Goal: Information Seeking & Learning: Learn about a topic

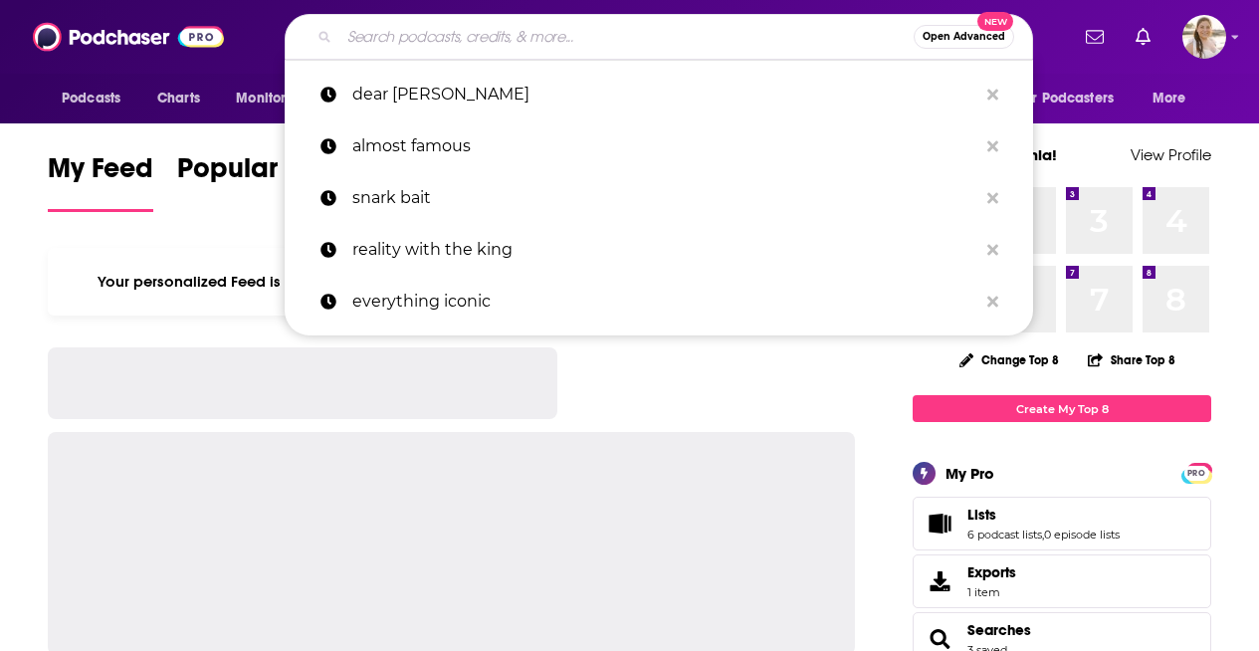
click at [668, 32] on input "Search podcasts, credits, & more..." at bounding box center [626, 37] width 574 height 32
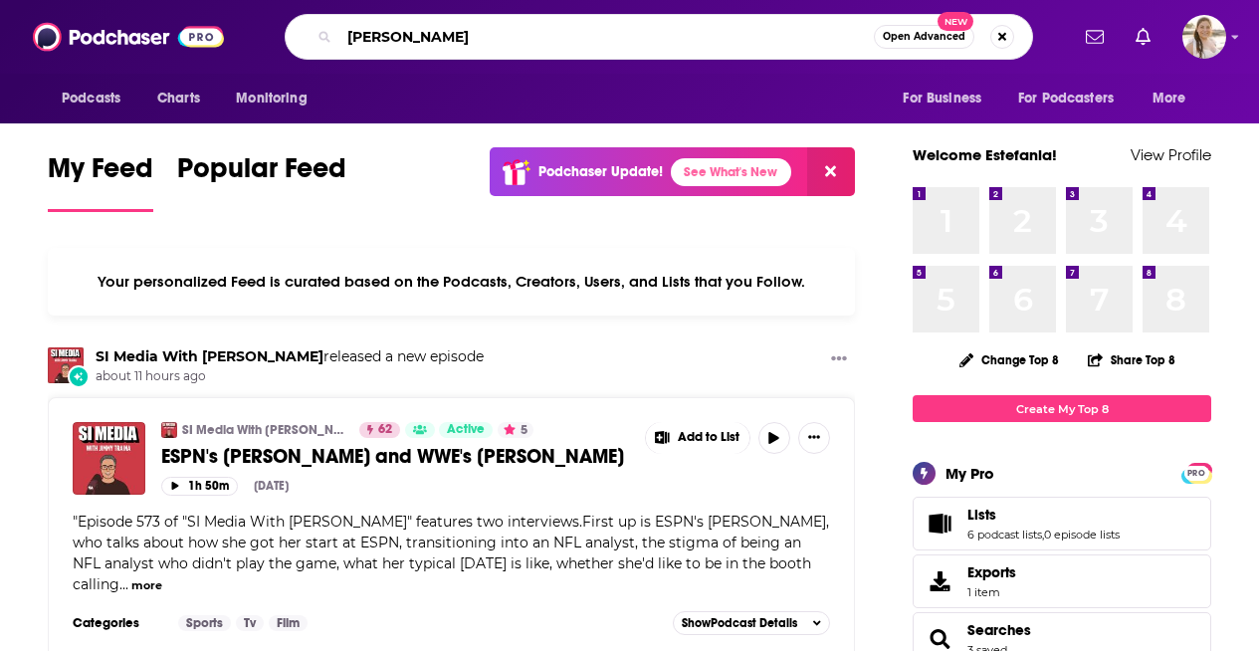
type input "[PERSON_NAME]"
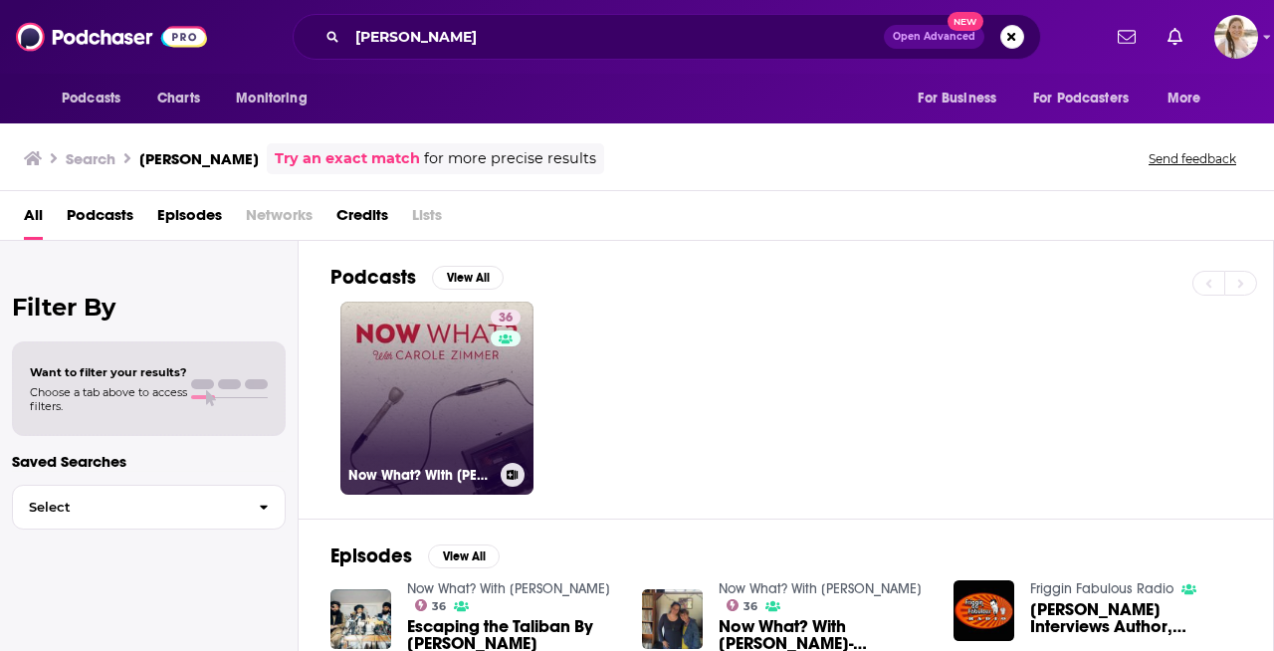
click at [435, 452] on link "36 Now What? With [PERSON_NAME]" at bounding box center [436, 398] width 193 height 193
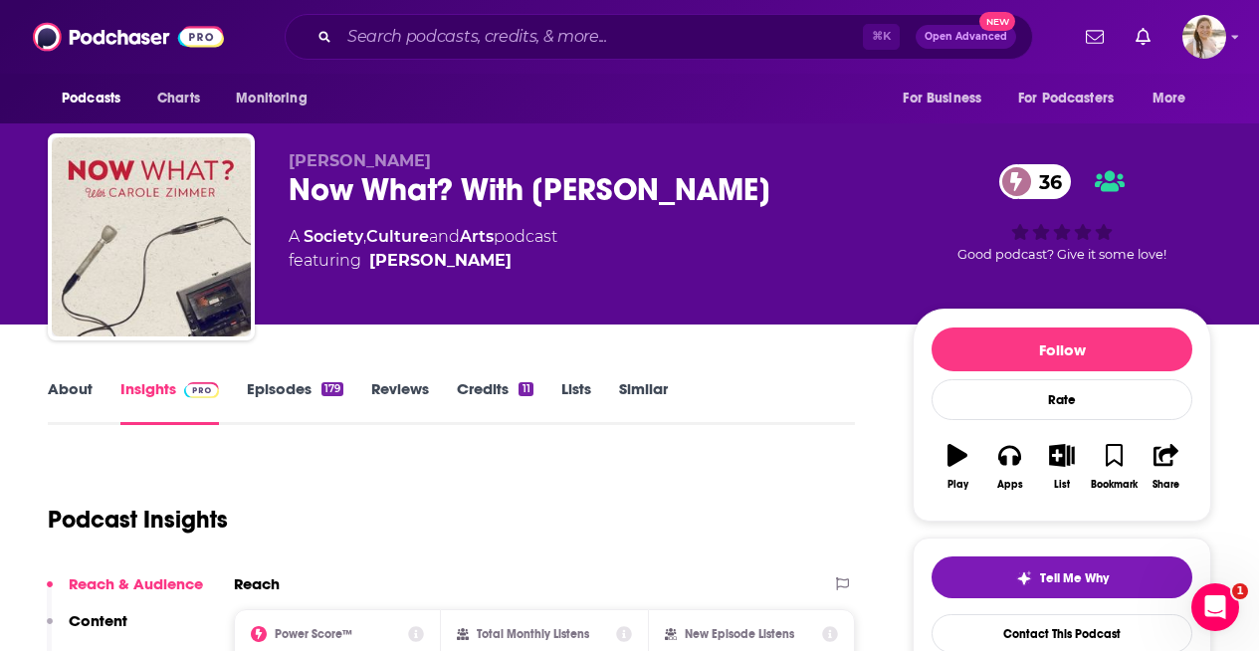
click at [297, 386] on link "Episodes 179" at bounding box center [295, 402] width 97 height 46
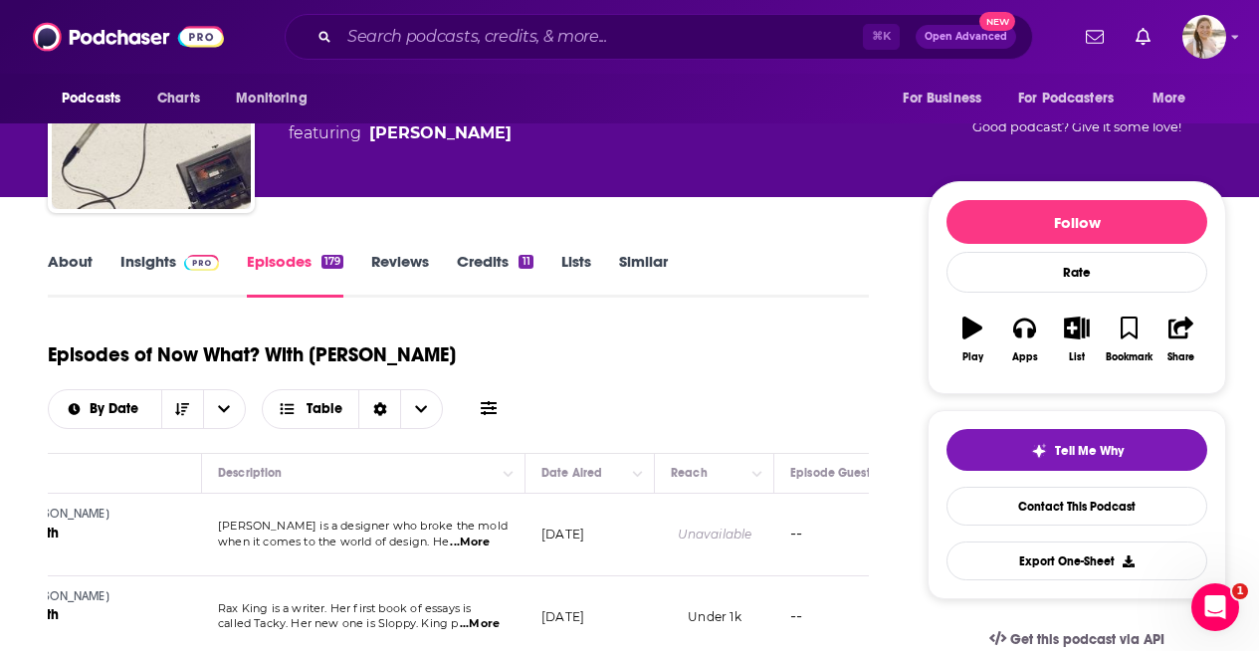
scroll to position [125, 0]
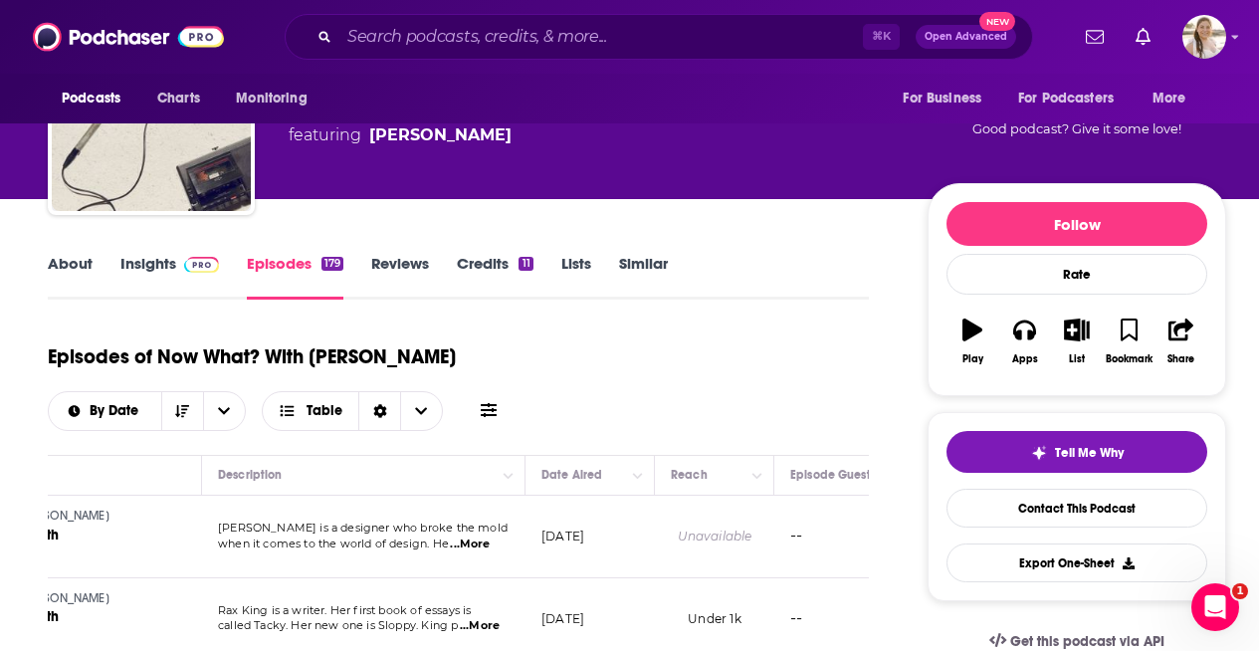
click at [423, 264] on link "Reviews" at bounding box center [400, 277] width 58 height 46
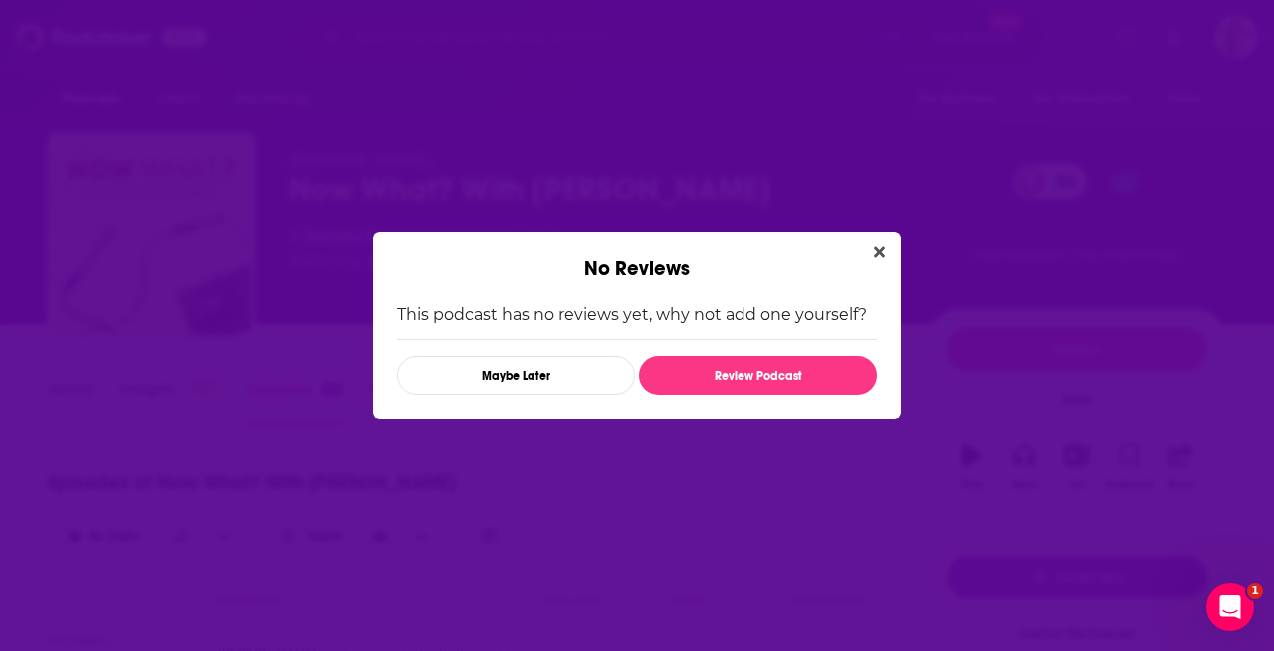
click at [877, 249] on icon "Close" at bounding box center [879, 252] width 11 height 11
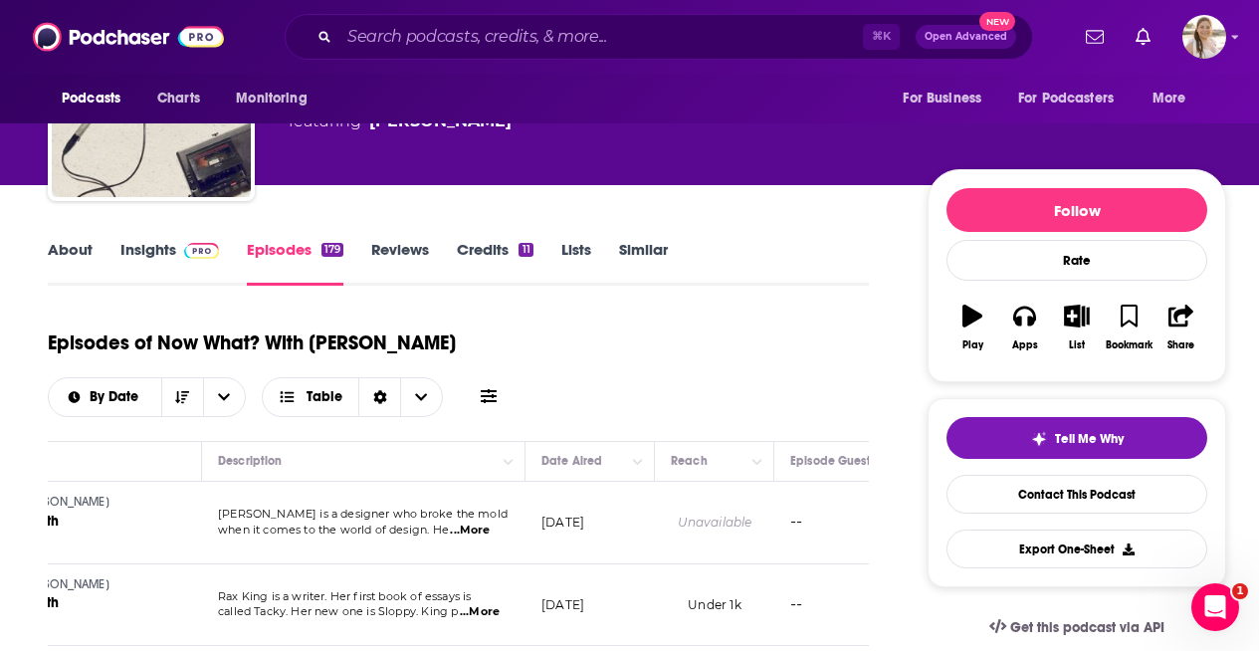
scroll to position [165, 0]
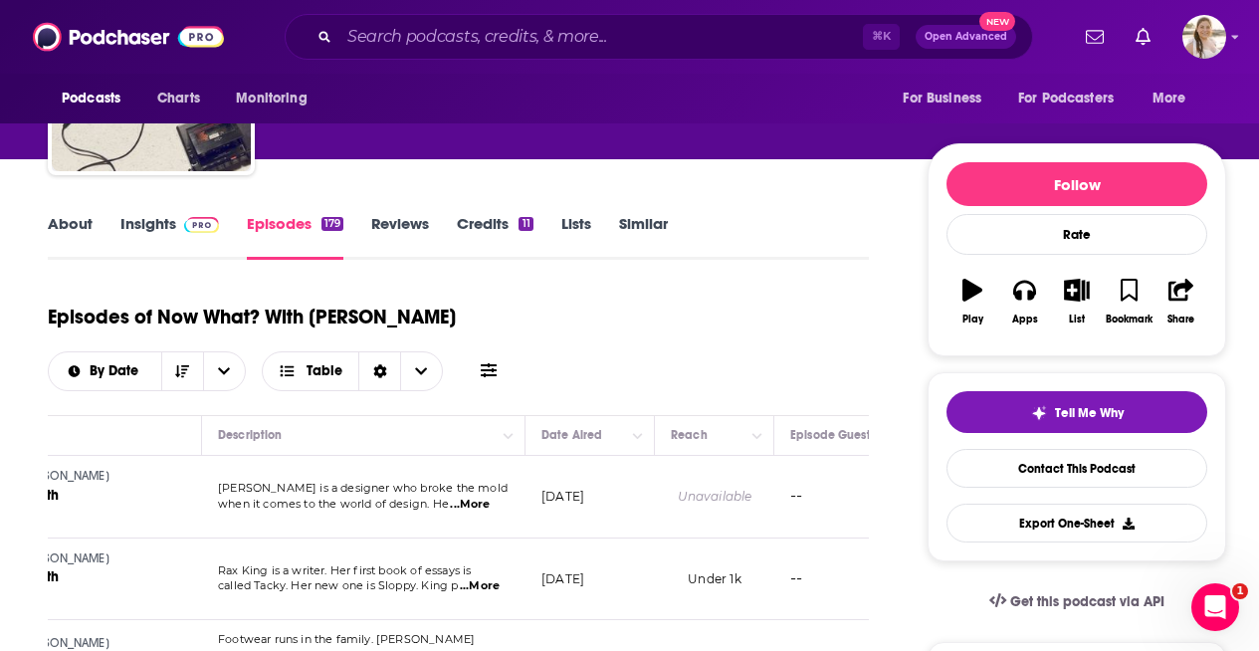
click at [410, 229] on link "Reviews" at bounding box center [400, 237] width 58 height 46
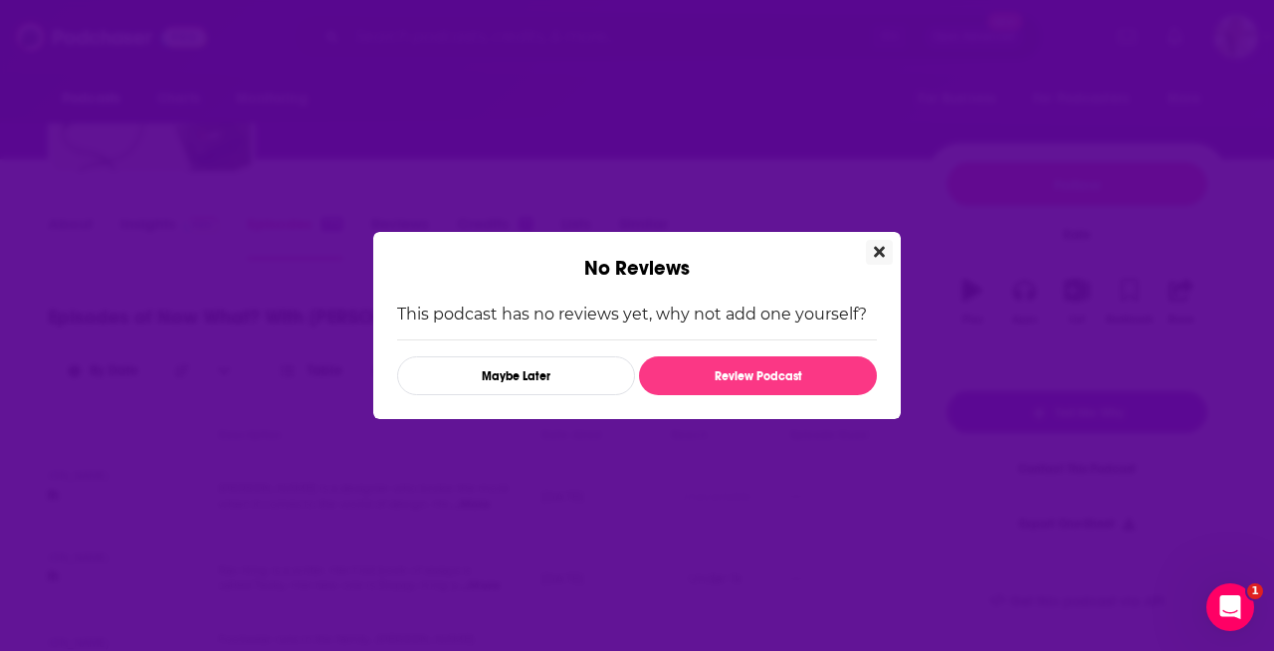
click at [879, 256] on icon "Close" at bounding box center [879, 252] width 11 height 16
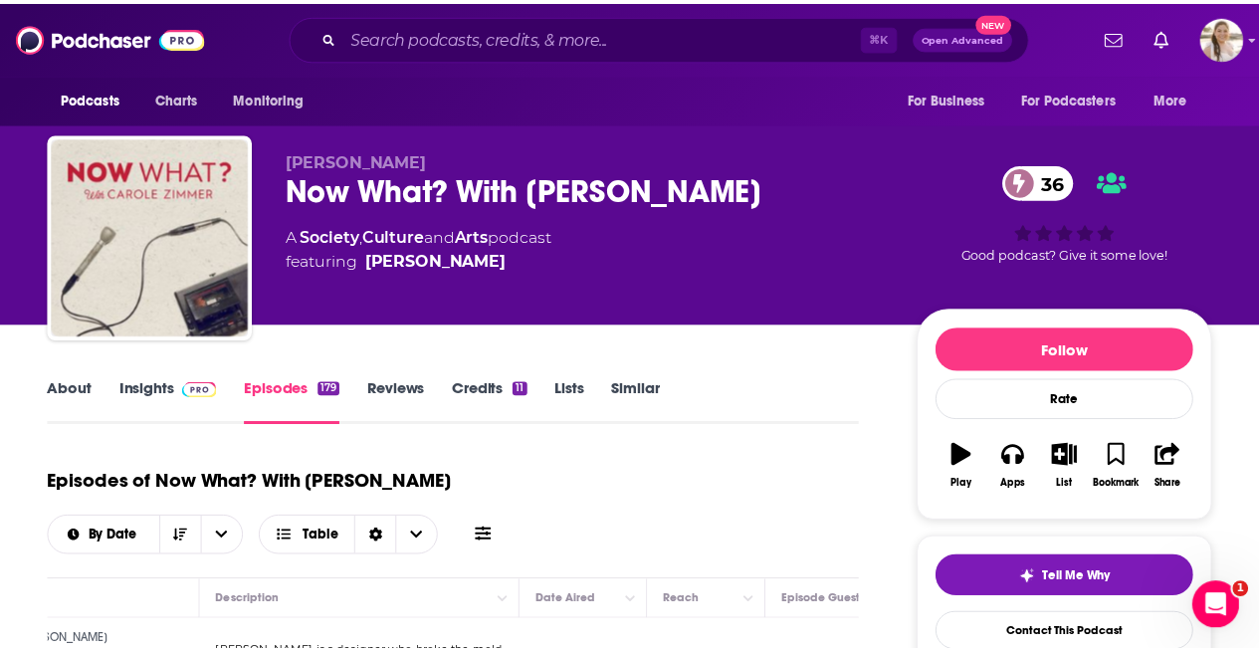
scroll to position [165, 0]
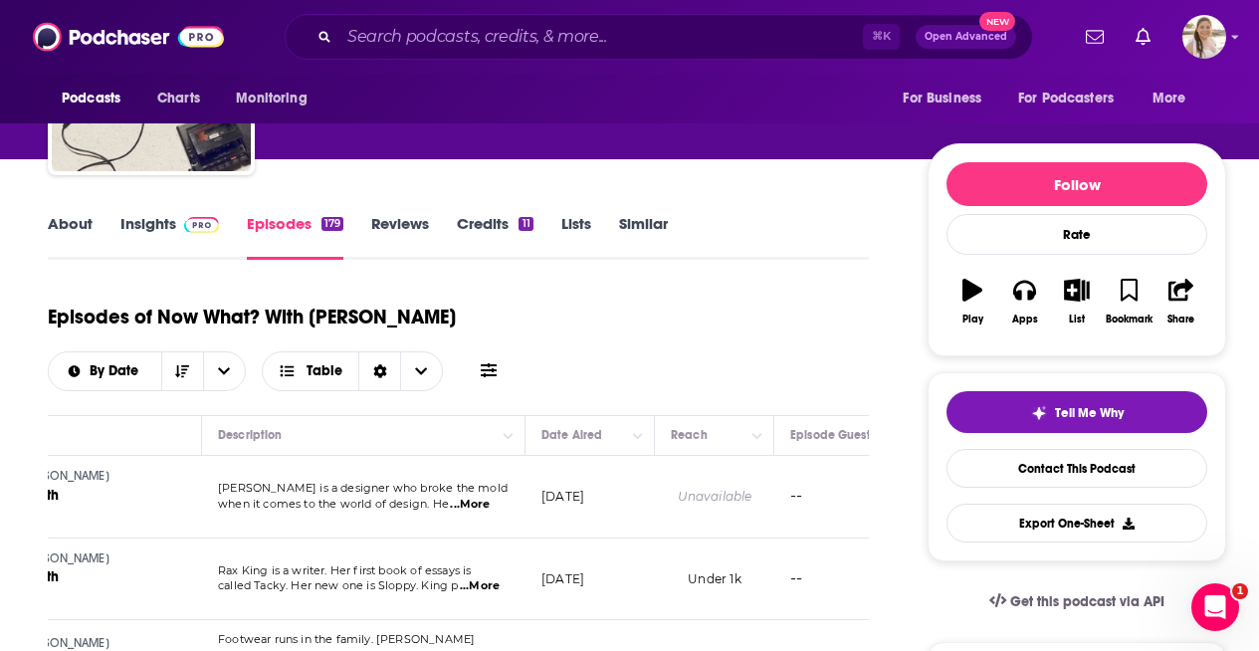
click at [138, 225] on link "Insights" at bounding box center [169, 237] width 99 height 46
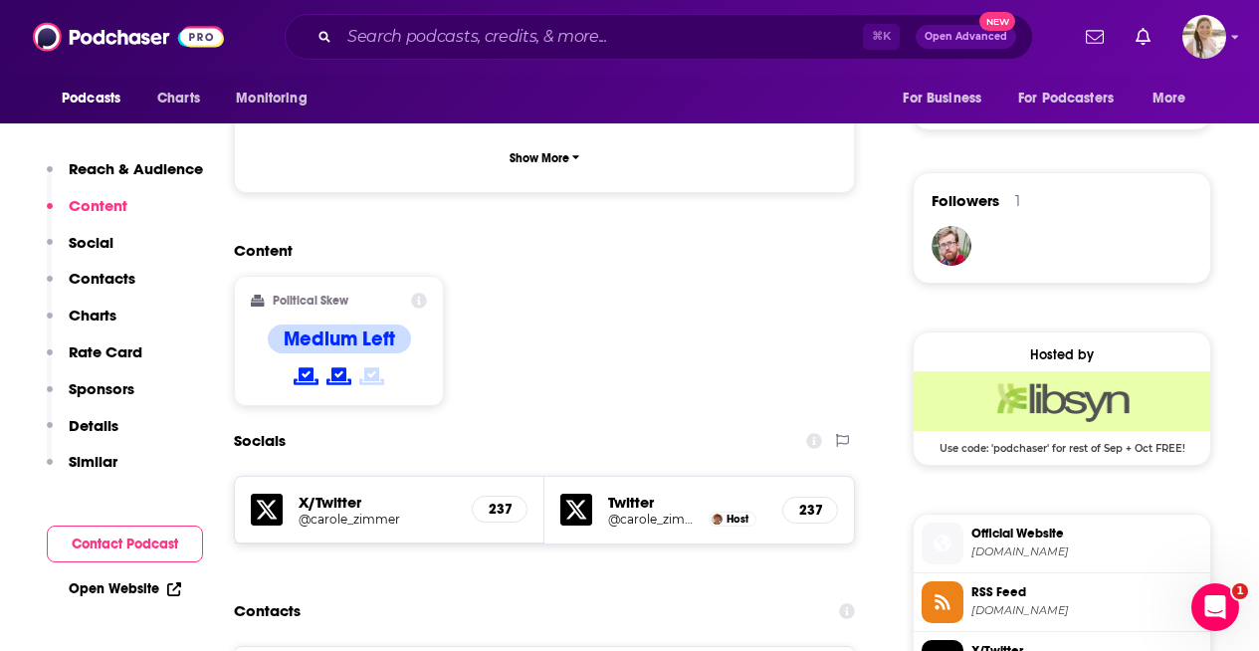
scroll to position [1359, 0]
